Goal: Task Accomplishment & Management: Use online tool/utility

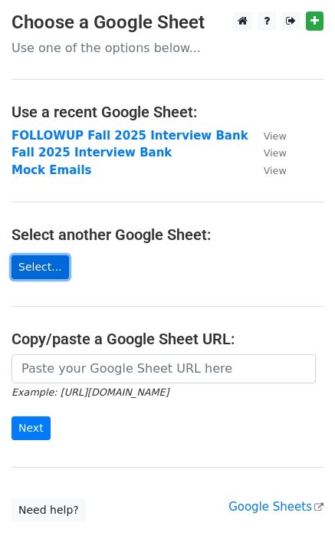
click at [38, 263] on link "Select..." at bounding box center [41, 267] width 58 height 24
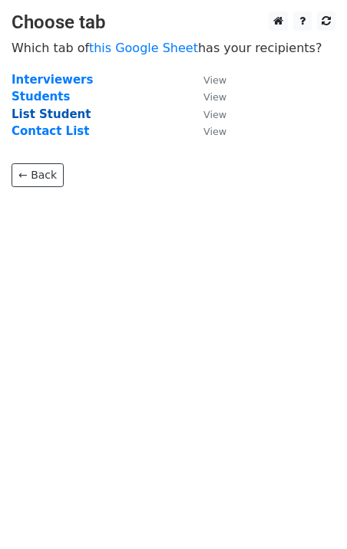
click at [61, 117] on strong "List Student" at bounding box center [51, 114] width 79 height 14
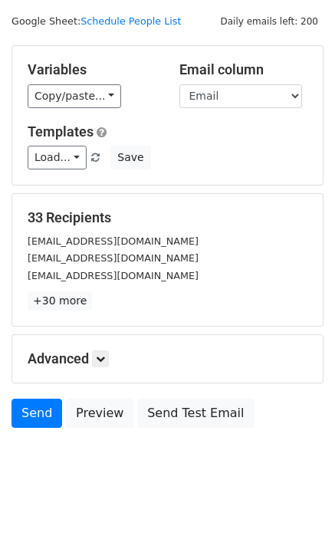
scroll to position [47, 0]
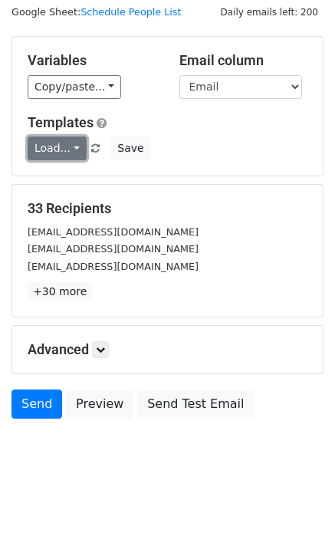
click at [61, 155] on link "Load..." at bounding box center [57, 148] width 59 height 24
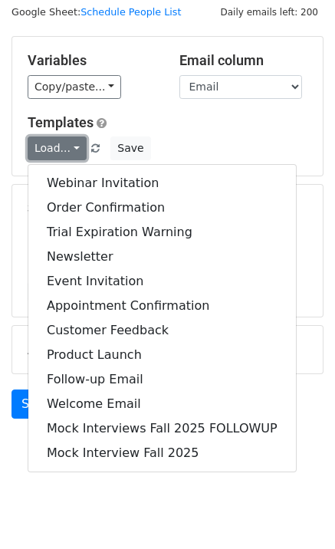
click at [61, 155] on link "Load..." at bounding box center [57, 148] width 59 height 24
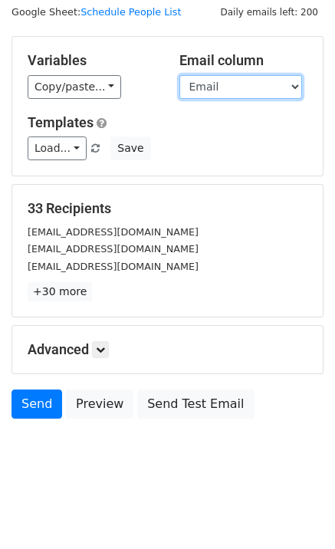
click at [186, 90] on select "Tag Name Email Time Interviewer Professional Email Professional Name" at bounding box center [240, 87] width 123 height 24
select select "Professional Email"
click at [179, 75] on select "Tag Name Email Time Interviewer Professional Email Professional Name" at bounding box center [240, 87] width 123 height 24
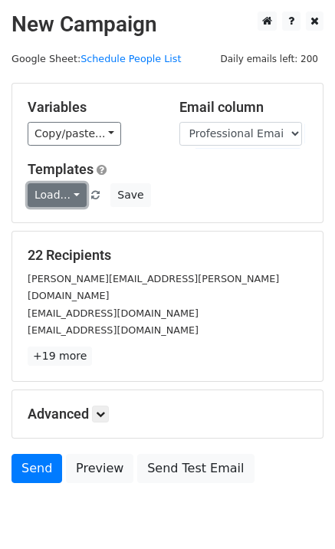
click at [64, 191] on link "Load..." at bounding box center [57, 195] width 59 height 24
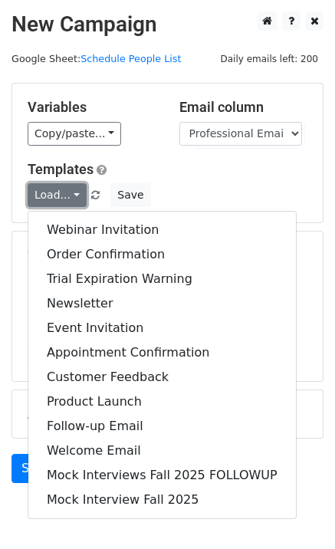
click at [64, 191] on link "Load..." at bounding box center [57, 195] width 59 height 24
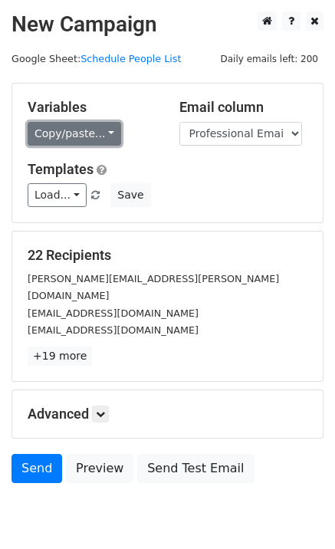
click at [97, 130] on link "Copy/paste..." at bounding box center [75, 134] width 94 height 24
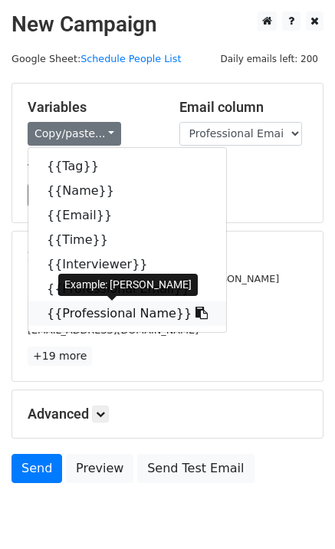
click at [87, 310] on link "{{Professional Name}}" at bounding box center [127, 313] width 198 height 25
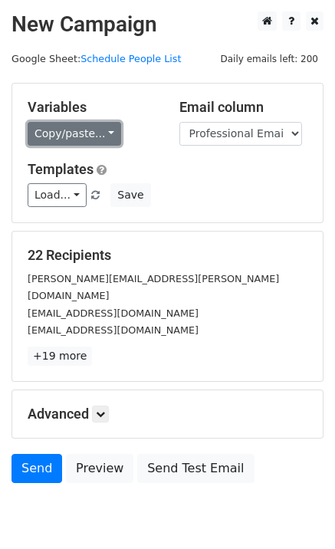
click at [104, 132] on link "Copy/paste..." at bounding box center [75, 134] width 94 height 24
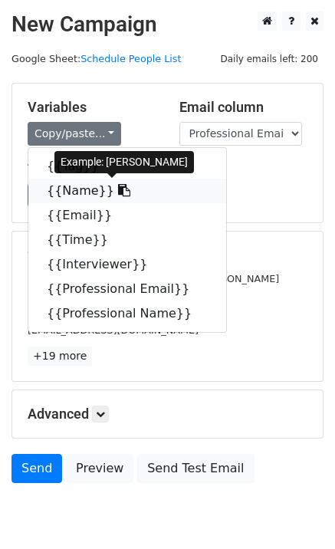
click at [96, 186] on link "{{Name}}" at bounding box center [127, 191] width 198 height 25
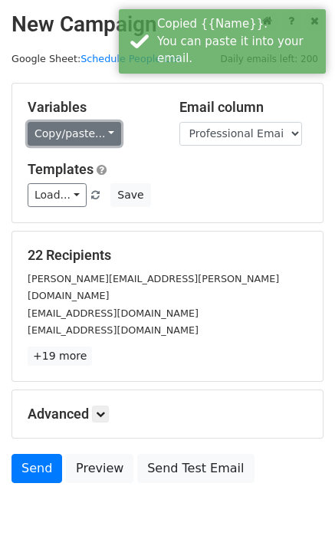
click at [68, 140] on link "Copy/paste..." at bounding box center [75, 134] width 94 height 24
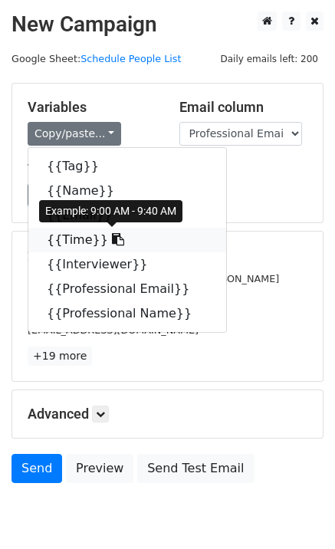
click at [84, 239] on link "{{Time}}" at bounding box center [127, 240] width 198 height 25
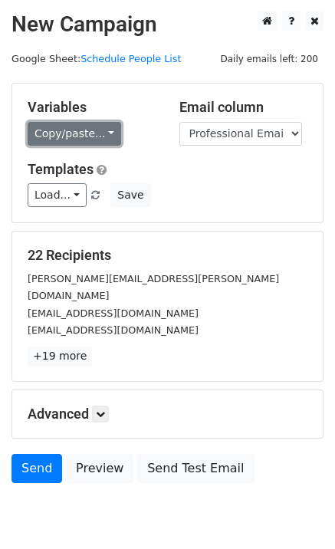
click at [94, 137] on link "Copy/paste..." at bounding box center [75, 134] width 94 height 24
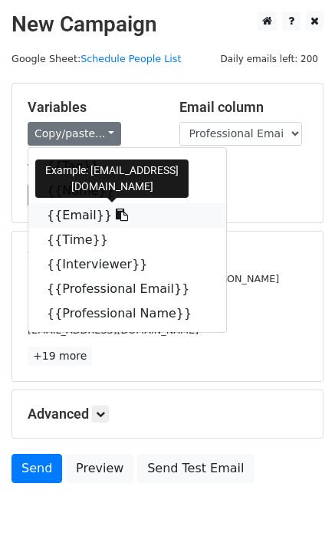
click at [63, 219] on link "{{Email}}" at bounding box center [127, 215] width 198 height 25
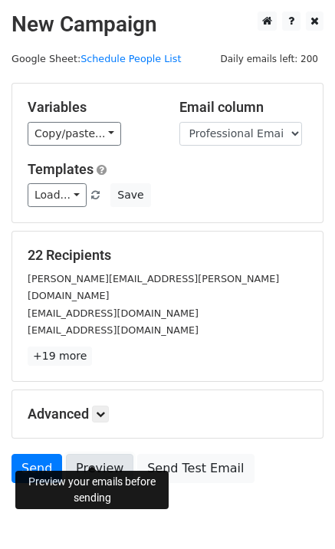
click at [98, 454] on link "Preview" at bounding box center [99, 468] width 67 height 29
click at [91, 454] on link "Preview" at bounding box center [99, 468] width 67 height 29
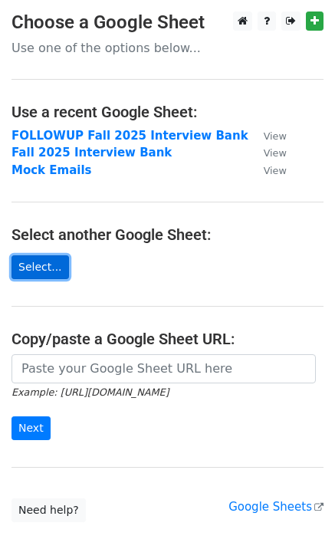
click at [41, 268] on link "Select..." at bounding box center [41, 267] width 58 height 24
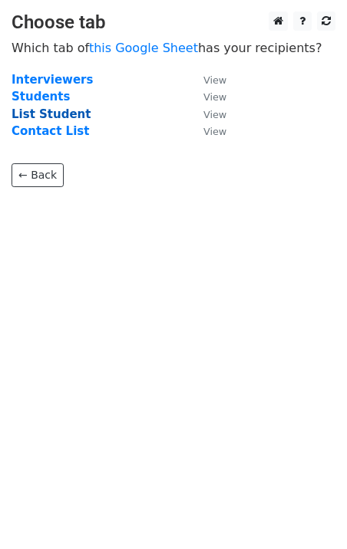
click at [53, 115] on strong "List Student" at bounding box center [51, 114] width 79 height 14
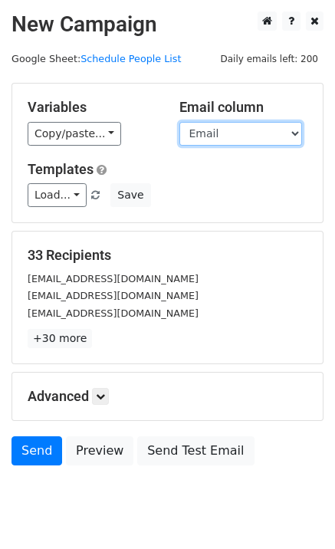
click at [217, 126] on select "Tag Name Email Time Interviewer Professional Email Professional Name" at bounding box center [240, 134] width 123 height 24
select select "Professional Email"
click at [179, 122] on select "Tag Name Email Time Interviewer Professional Email Professional Name" at bounding box center [240, 134] width 123 height 24
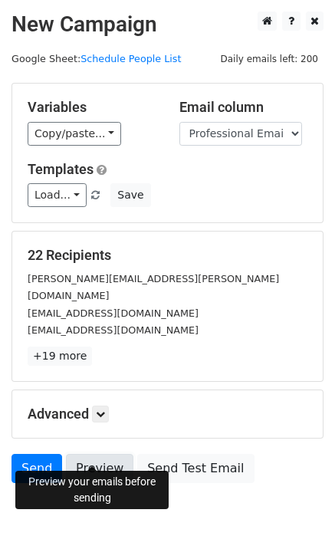
click at [105, 458] on link "Preview" at bounding box center [99, 468] width 67 height 29
click at [87, 454] on link "Preview" at bounding box center [99, 468] width 67 height 29
click at [97, 454] on link "Preview" at bounding box center [99, 468] width 67 height 29
click at [104, 454] on link "Preview" at bounding box center [99, 468] width 67 height 29
click at [104, 409] on icon at bounding box center [100, 413] width 9 height 9
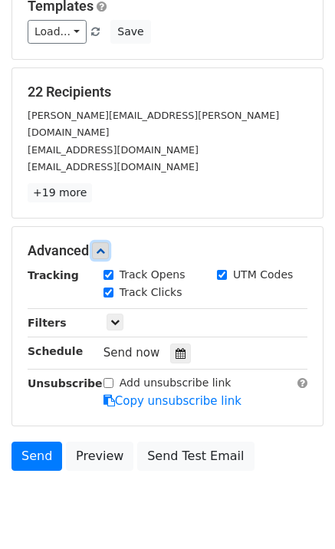
scroll to position [197, 0]
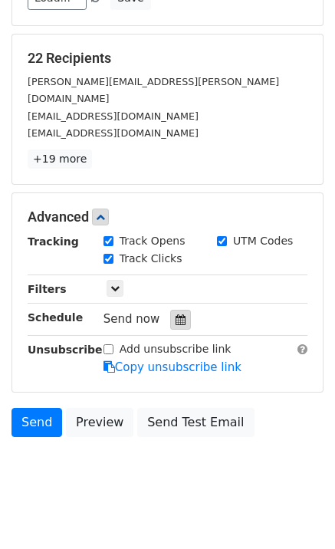
click at [170, 310] on div at bounding box center [180, 320] width 21 height 20
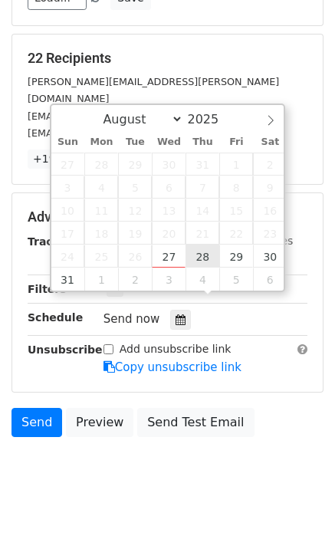
type input "[DATE] 12:00"
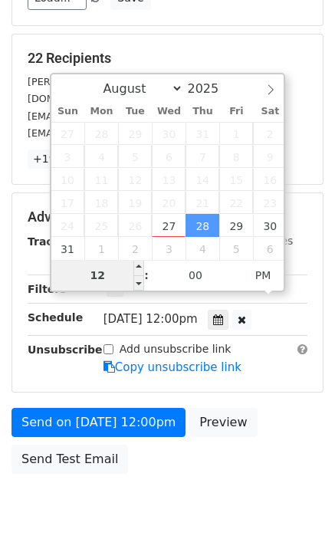
click at [120, 274] on input "12" at bounding box center [98, 275] width 94 height 31
type input "1"
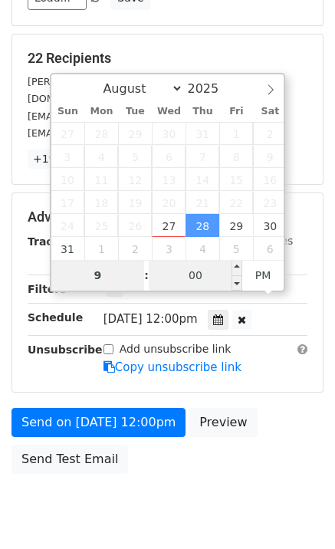
type input "9"
type input "[DATE] 21:00"
type input "09"
click at [207, 275] on input "00" at bounding box center [196, 275] width 94 height 31
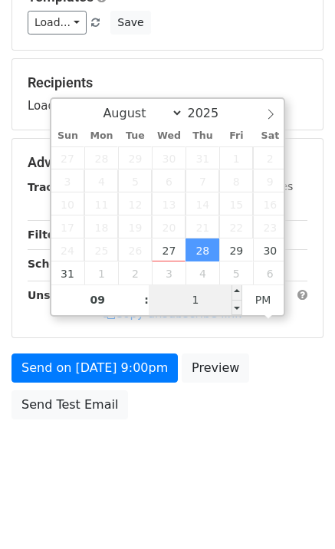
type input "15"
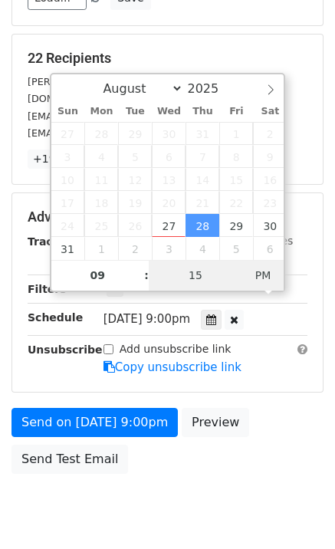
type input "[DATE] 09:15"
click at [264, 276] on span "PM" at bounding box center [263, 275] width 42 height 31
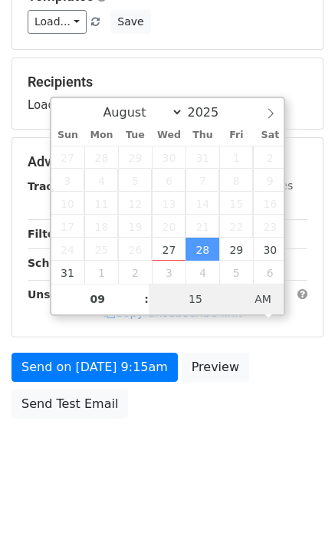
scroll to position [173, 0]
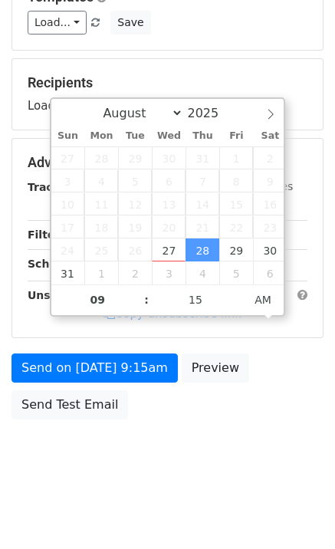
click at [285, 351] on form "Variables Copy/paste... {{Tag}} {{Name}} {{Email}} {{Time}} {{Interviewer}} {{P…" at bounding box center [168, 168] width 312 height 517
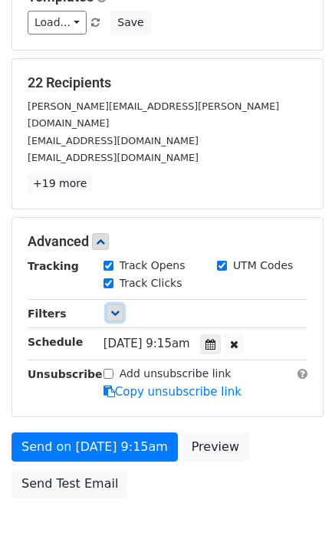
click at [116, 308] on icon at bounding box center [114, 312] width 9 height 9
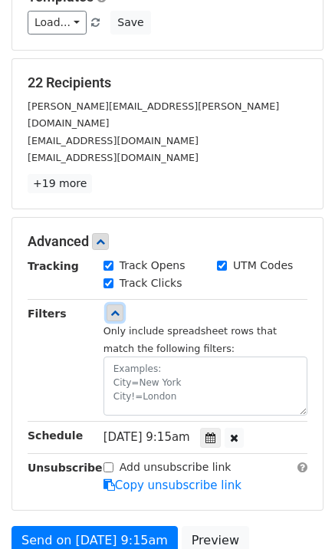
click at [117, 308] on icon at bounding box center [114, 312] width 9 height 9
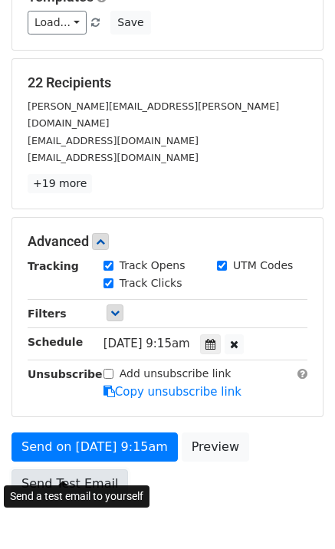
click at [74, 469] on link "Send Test Email" at bounding box center [70, 483] width 117 height 29
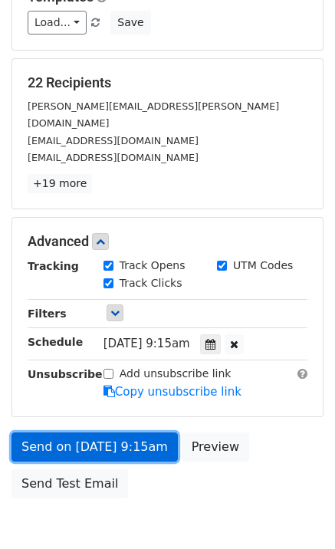
click at [67, 432] on link "Send on [DATE] 9:15am" at bounding box center [95, 446] width 166 height 29
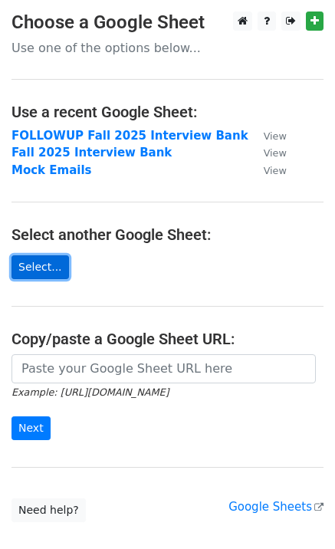
click at [41, 268] on link "Select..." at bounding box center [41, 267] width 58 height 24
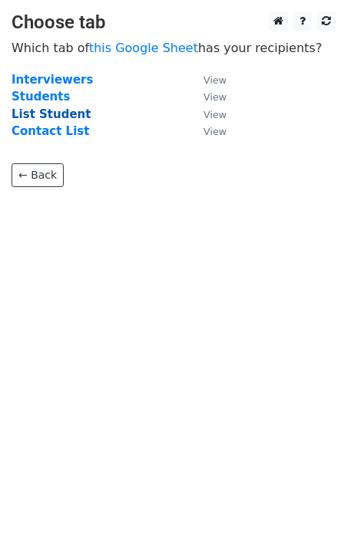
click at [51, 112] on strong "List Student" at bounding box center [51, 114] width 79 height 14
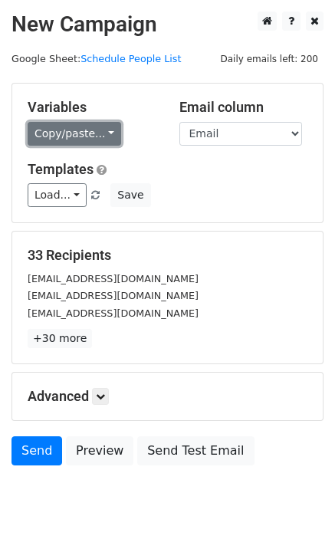
click at [96, 135] on link "Copy/paste..." at bounding box center [75, 134] width 94 height 24
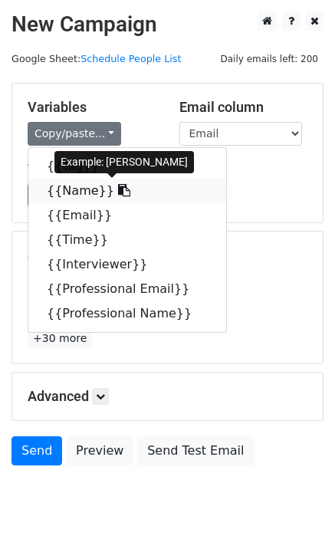
click at [118, 191] on icon at bounding box center [124, 190] width 12 height 12
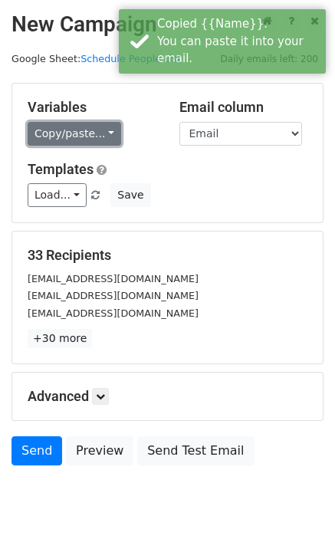
click at [104, 132] on link "Copy/paste..." at bounding box center [75, 134] width 94 height 24
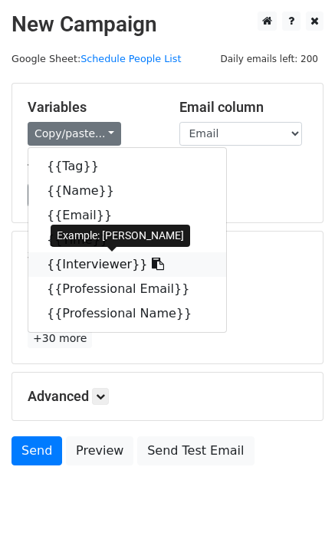
click at [152, 266] on icon at bounding box center [158, 264] width 12 height 12
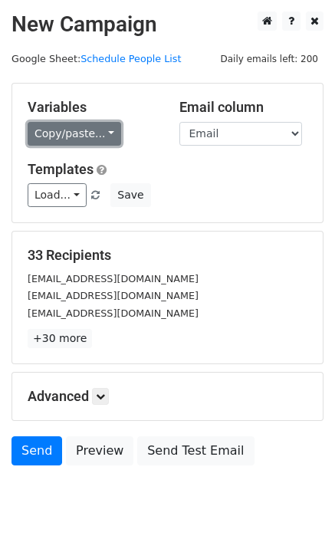
click at [90, 137] on link "Copy/paste..." at bounding box center [75, 134] width 94 height 24
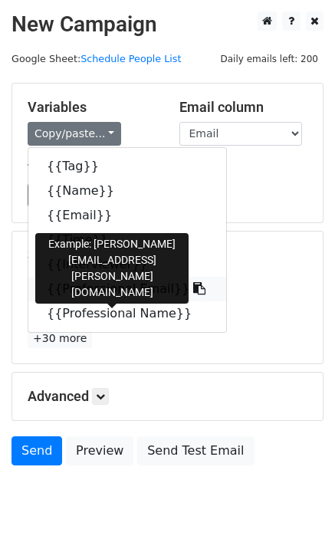
click at [110, 291] on link "{{Professional Email}}" at bounding box center [127, 289] width 198 height 25
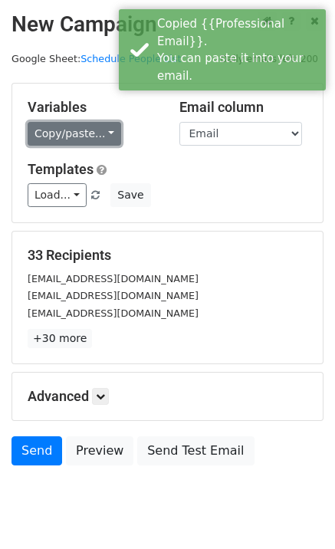
click at [94, 133] on link "Copy/paste..." at bounding box center [75, 134] width 94 height 24
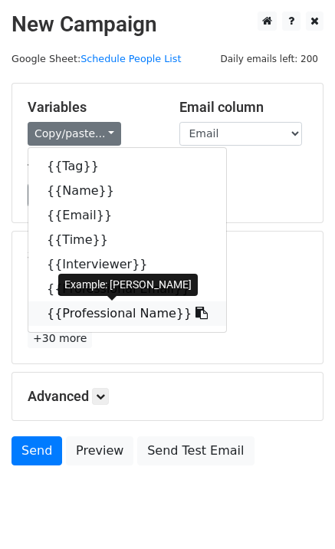
click at [119, 317] on link "{{Professional Name}}" at bounding box center [127, 313] width 198 height 25
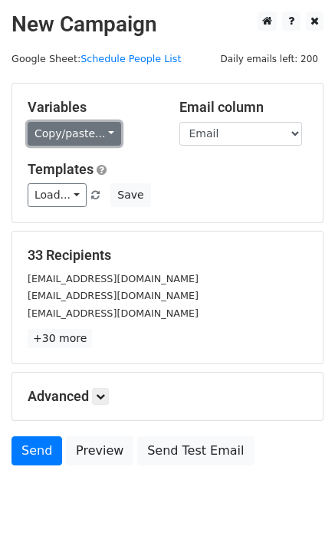
click at [84, 132] on link "Copy/paste..." at bounding box center [75, 134] width 94 height 24
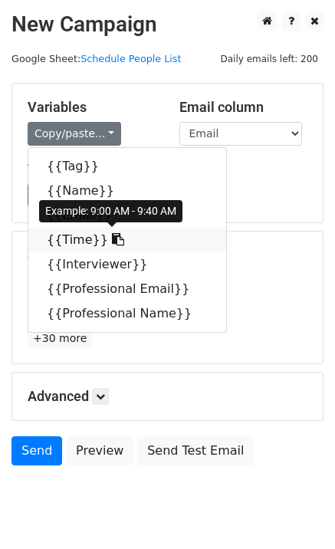
click at [80, 238] on link "{{Time}}" at bounding box center [127, 240] width 198 height 25
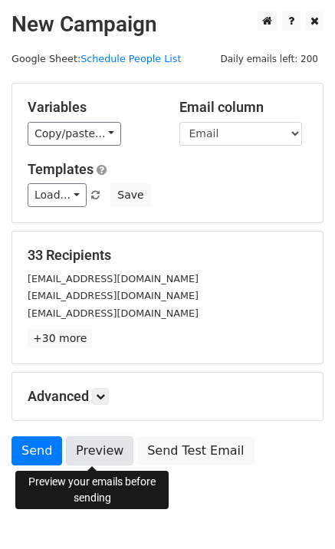
click at [101, 456] on link "Preview" at bounding box center [99, 450] width 67 height 29
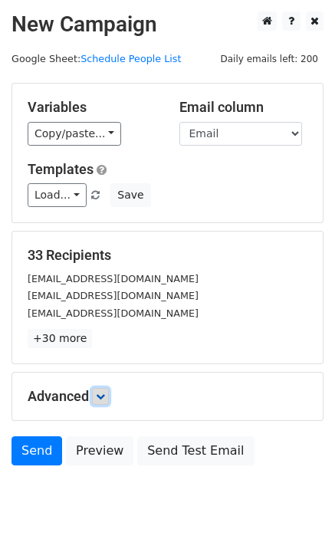
click at [102, 397] on icon at bounding box center [100, 396] width 9 height 9
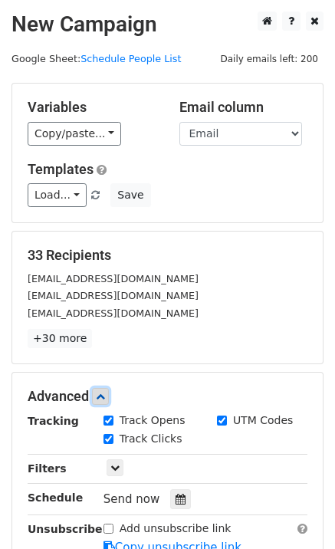
scroll to position [71, 0]
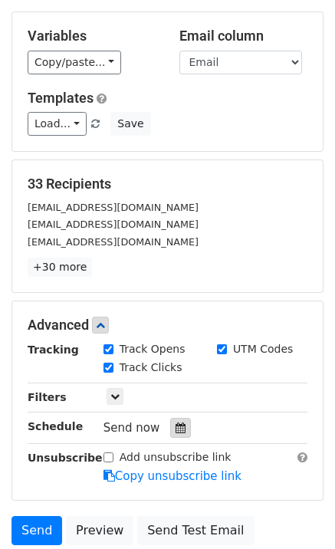
click at [176, 425] on icon at bounding box center [181, 427] width 10 height 11
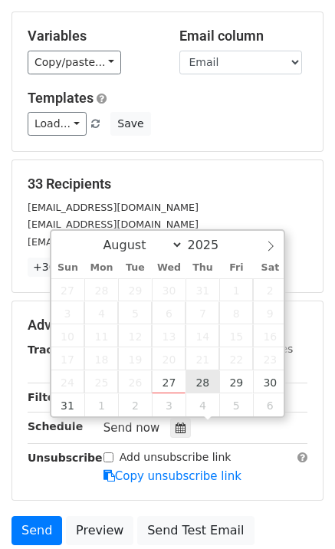
type input "2025-08-28 12:00"
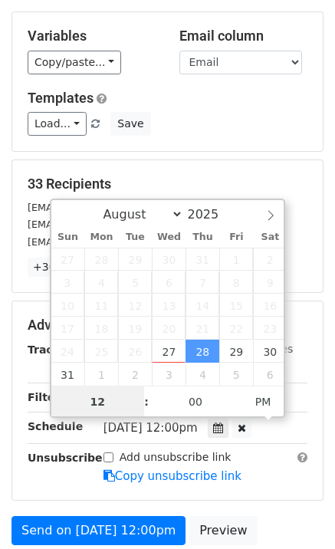
scroll to position [1, 0]
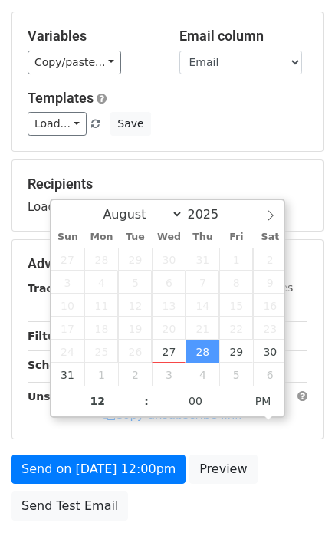
click at [279, 458] on form "Variables Copy/paste... {{Tag}} {{Name}} {{Email}} {{Time}} {{Interviewer}} {{P…" at bounding box center [168, 270] width 312 height 517
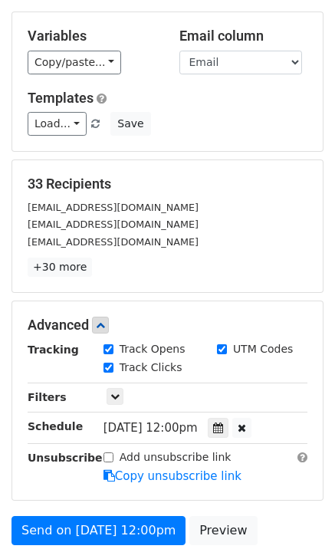
click at [184, 422] on span "[DATE] 12:00pm" at bounding box center [151, 428] width 94 height 14
click at [223, 429] on icon at bounding box center [218, 427] width 10 height 11
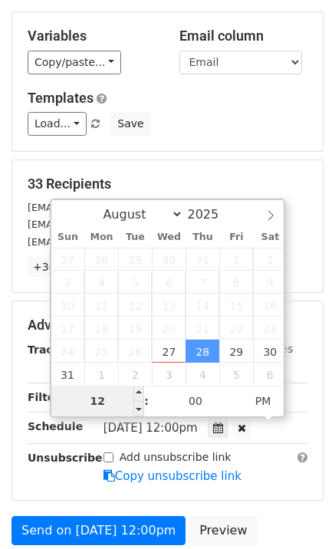
click at [112, 407] on input "12" at bounding box center [98, 401] width 94 height 31
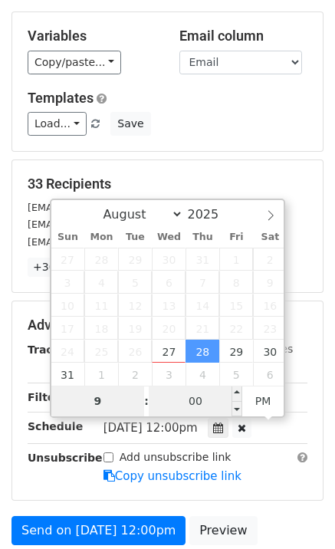
type input "9"
type input "[DATE] 21:00"
type input "09"
click at [191, 405] on input "00" at bounding box center [196, 401] width 94 height 31
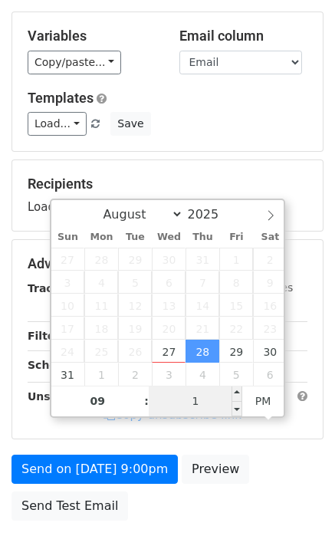
type input "15"
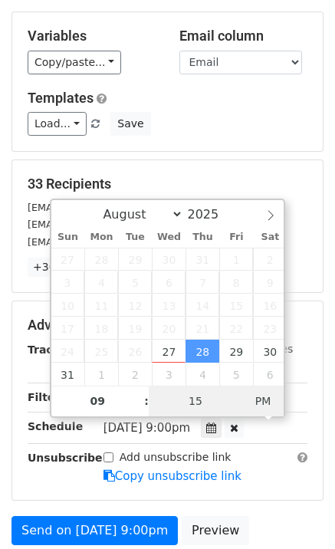
type input "[DATE] 09:15"
click at [259, 406] on span "PM" at bounding box center [263, 401] width 42 height 31
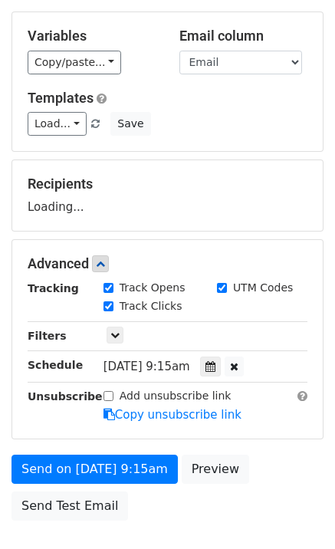
click at [281, 459] on div "Send on Aug 28 at 9:15am Preview Send Test Email" at bounding box center [167, 492] width 335 height 74
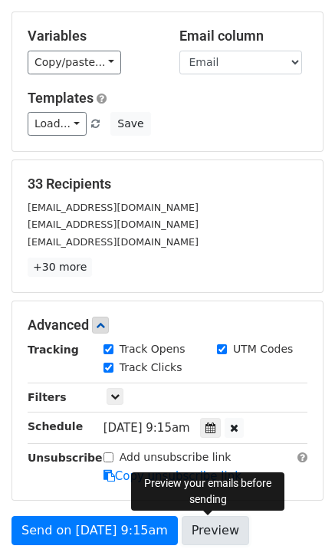
click at [219, 524] on link "Preview" at bounding box center [215, 530] width 67 height 29
click at [203, 522] on link "Preview" at bounding box center [215, 530] width 67 height 29
click at [215, 531] on link "Preview" at bounding box center [215, 530] width 67 height 29
click at [220, 534] on link "Preview" at bounding box center [215, 530] width 67 height 29
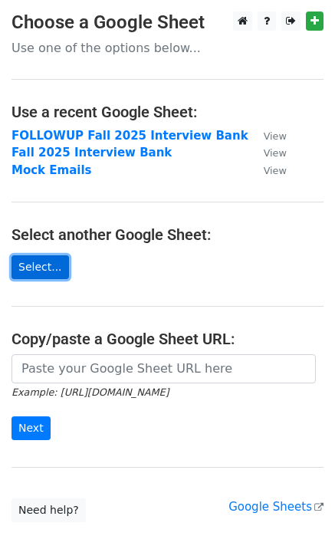
click at [41, 274] on link "Select..." at bounding box center [41, 267] width 58 height 24
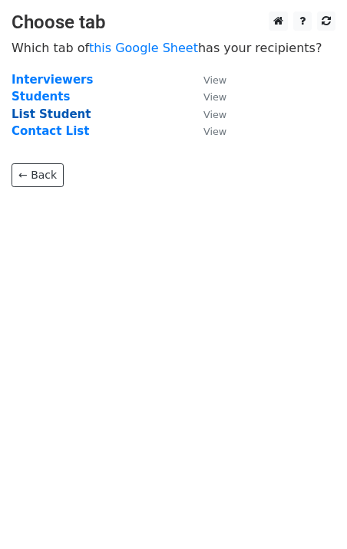
click at [58, 115] on strong "List Student" at bounding box center [51, 114] width 79 height 14
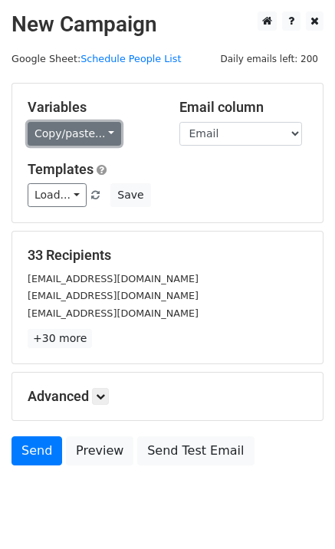
click at [100, 139] on link "Copy/paste..." at bounding box center [75, 134] width 94 height 24
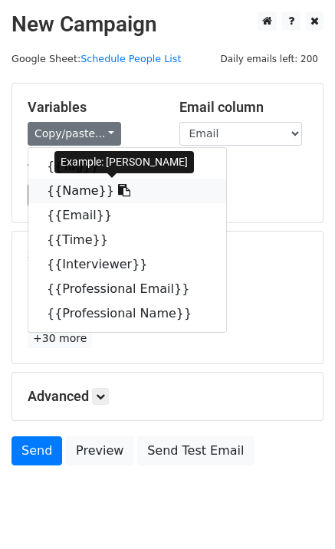
click at [79, 193] on link "{{Name}}" at bounding box center [127, 191] width 198 height 25
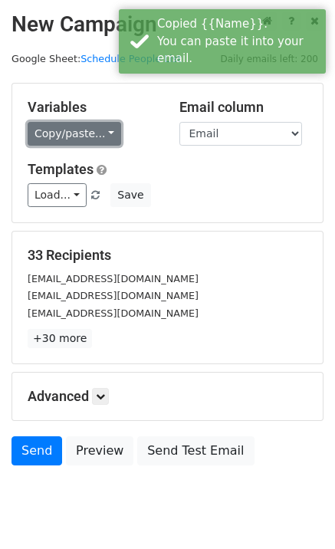
click at [100, 140] on link "Copy/paste..." at bounding box center [75, 134] width 94 height 24
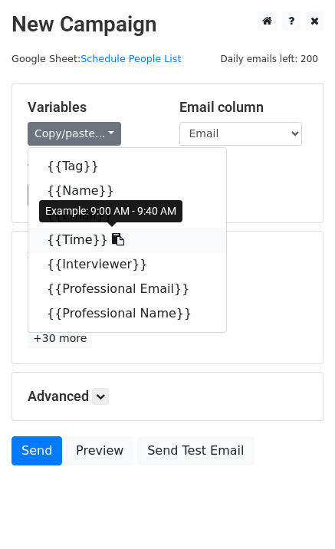
click at [112, 236] on icon at bounding box center [118, 239] width 12 height 12
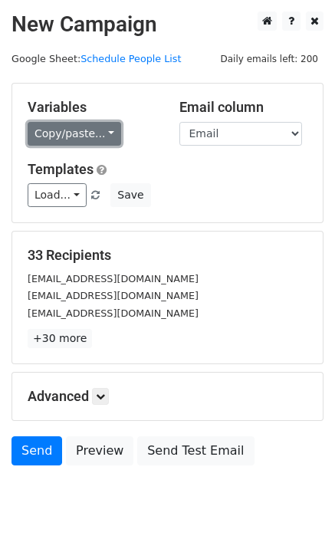
click at [99, 133] on link "Copy/paste..." at bounding box center [75, 134] width 94 height 24
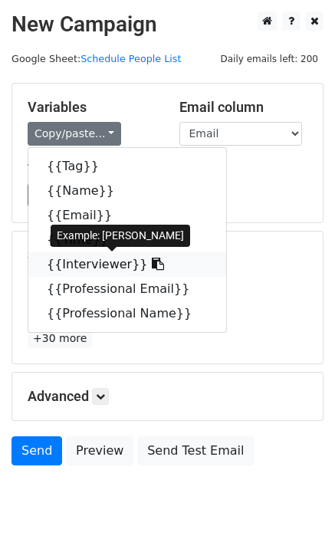
click at [96, 264] on link "{{Interviewer}}" at bounding box center [127, 264] width 198 height 25
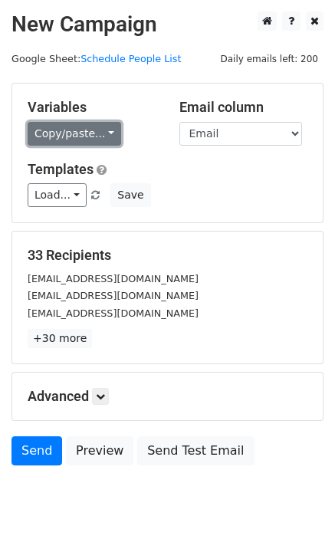
click at [102, 133] on link "Copy/paste..." at bounding box center [75, 134] width 94 height 24
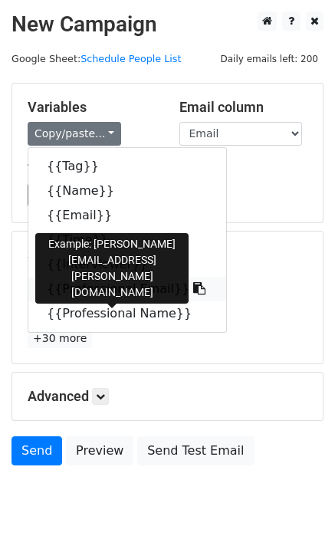
click at [193, 290] on icon at bounding box center [199, 288] width 12 height 12
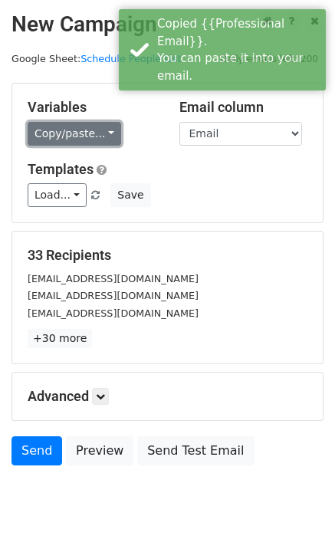
click at [90, 136] on link "Copy/paste..." at bounding box center [75, 134] width 94 height 24
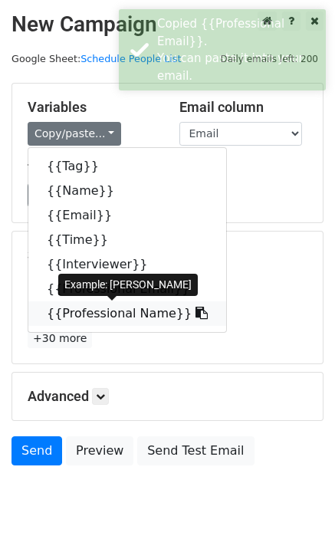
click at [125, 317] on link "{{Professional Name}}" at bounding box center [127, 313] width 198 height 25
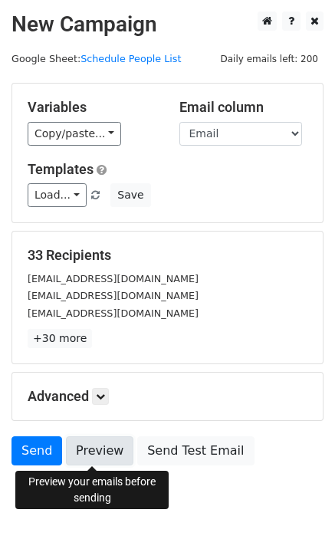
click at [96, 459] on link "Preview" at bounding box center [99, 450] width 67 height 29
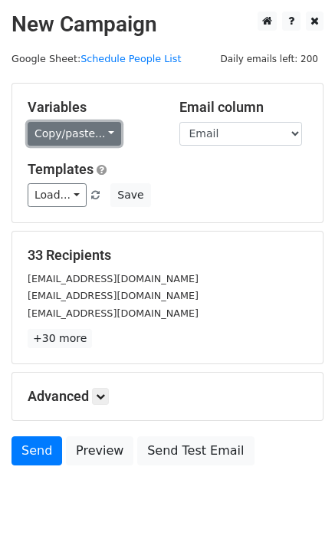
click at [93, 135] on link "Copy/paste..." at bounding box center [75, 134] width 94 height 24
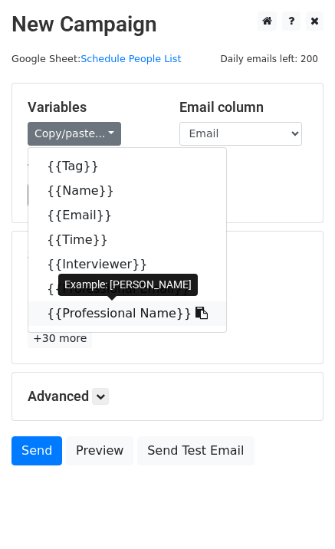
click at [103, 313] on link "{{Professional Name}}" at bounding box center [127, 313] width 198 height 25
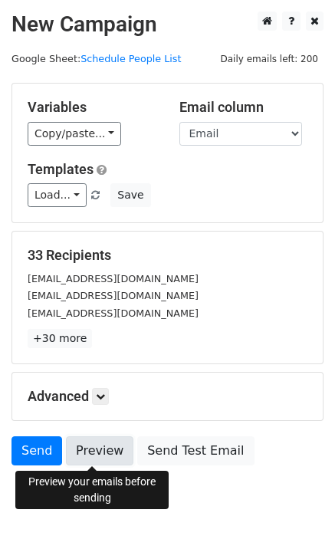
click at [85, 452] on link "Preview" at bounding box center [99, 450] width 67 height 29
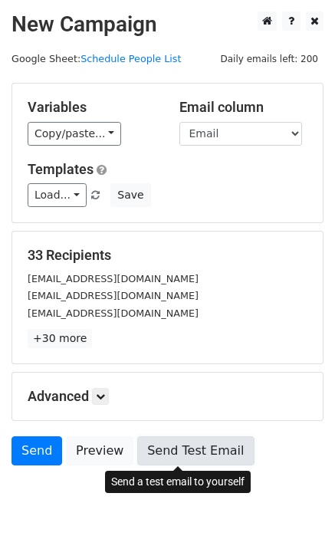
click at [159, 456] on link "Send Test Email" at bounding box center [195, 450] width 117 height 29
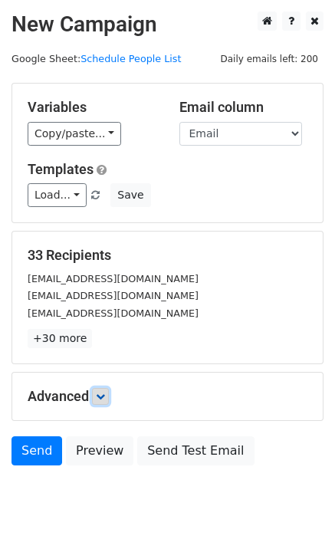
click at [105, 401] on icon at bounding box center [100, 396] width 9 height 9
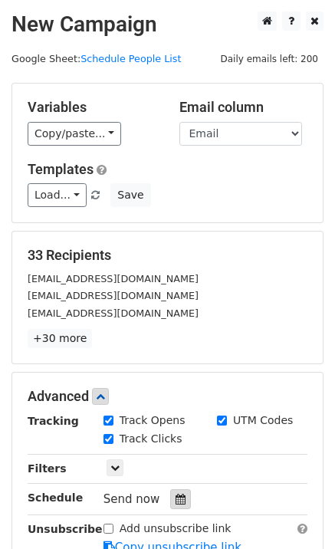
click at [176, 501] on icon at bounding box center [181, 499] width 10 height 11
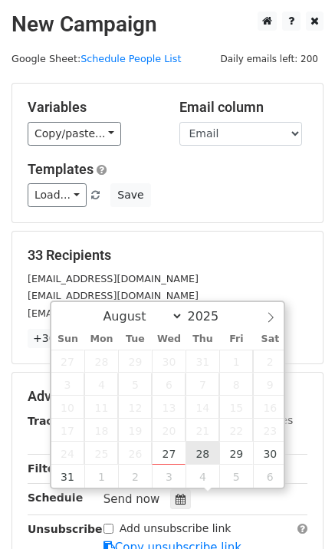
type input "[DATE] 12:00"
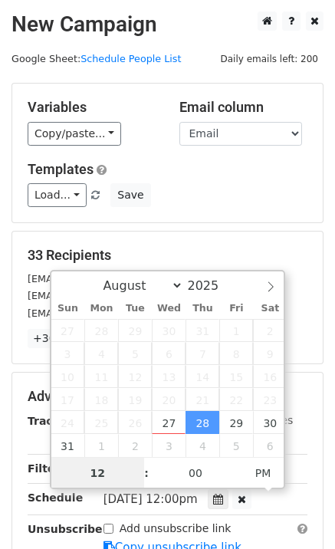
scroll to position [1, 0]
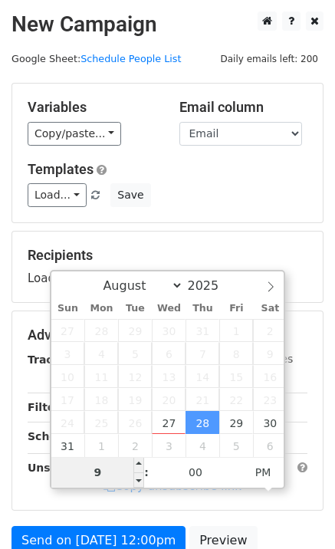
type input "9"
type input "[DATE] 21:00"
type input "09"
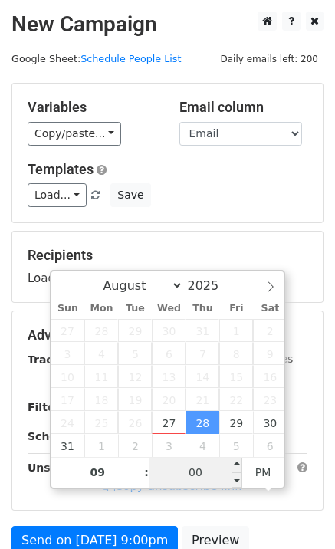
click at [196, 472] on input "00" at bounding box center [196, 472] width 94 height 31
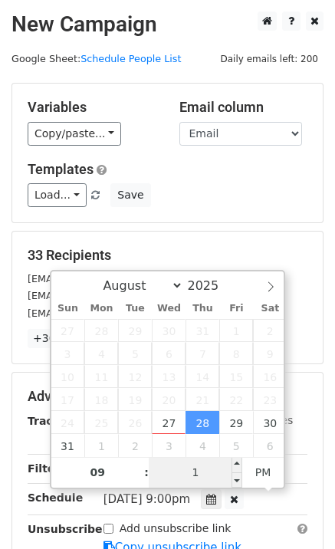
type input "15"
type input "[DATE] 09:15"
click at [264, 472] on span "PM" at bounding box center [263, 472] width 42 height 31
type input "15"
click at [293, 257] on h5 "33 Recipients" at bounding box center [168, 255] width 280 height 17
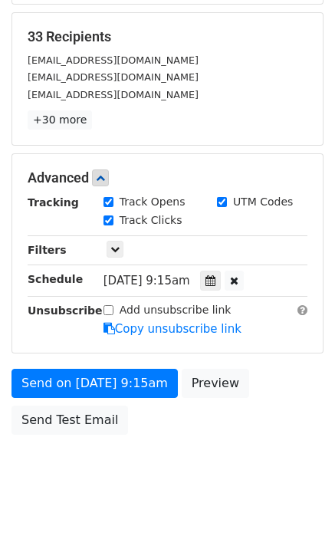
scroll to position [219, 0]
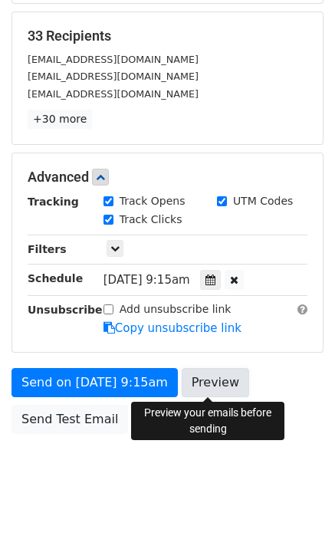
click at [228, 376] on link "Preview" at bounding box center [215, 382] width 67 height 29
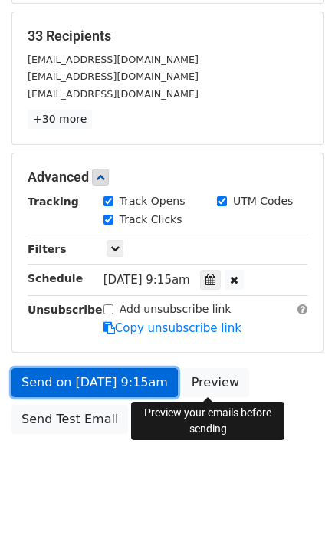
click at [75, 380] on link "Send on [DATE] 9:15am" at bounding box center [95, 382] width 166 height 29
